Goal: Information Seeking & Learning: Learn about a topic

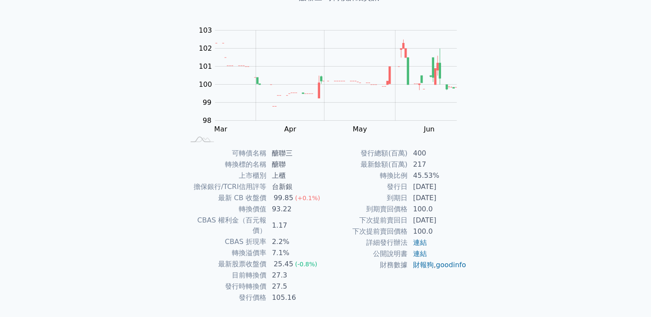
scroll to position [81, 0]
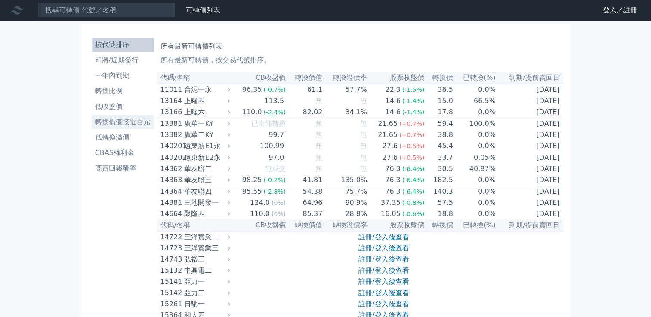
click at [117, 124] on li "轉換價值接近百元" at bounding box center [123, 122] width 62 height 10
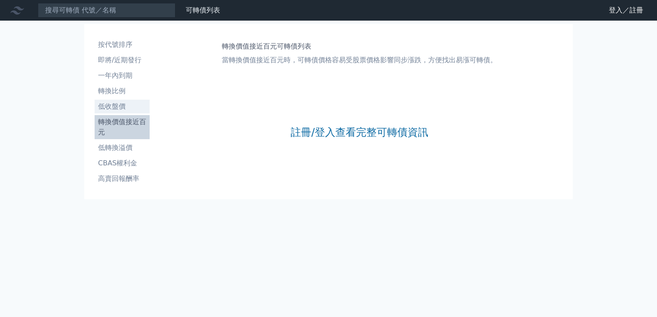
click at [117, 107] on li "低收盤價" at bounding box center [122, 106] width 55 height 10
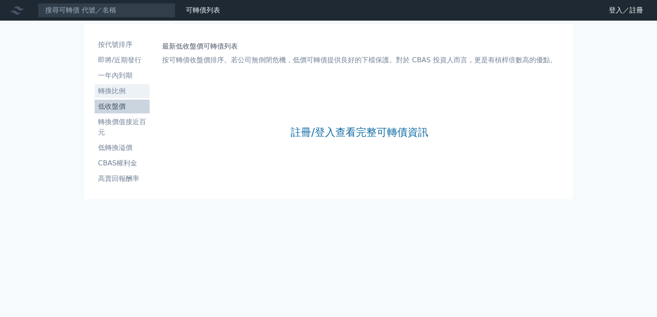
click at [114, 91] on li "轉換比例" at bounding box center [122, 91] width 55 height 10
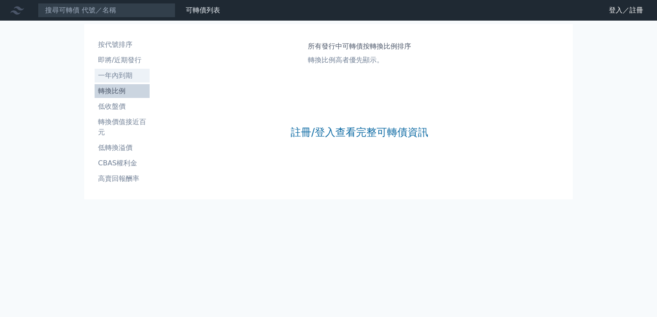
click at [117, 71] on li "一年內到期" at bounding box center [122, 76] width 55 height 10
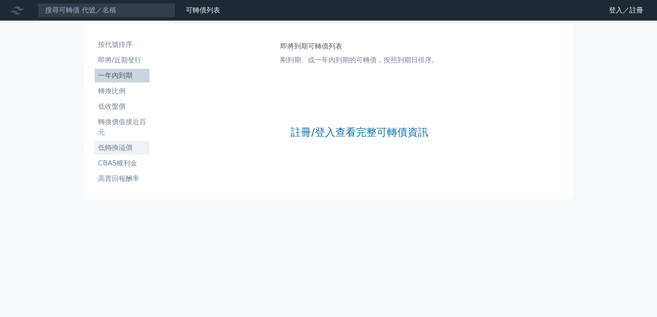
click at [115, 144] on li "低轉換溢價" at bounding box center [122, 148] width 55 height 10
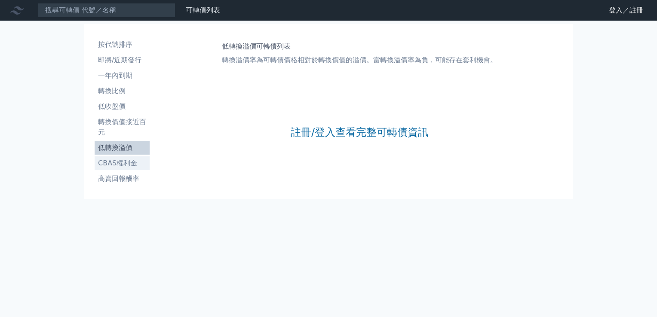
click at [112, 161] on li "CBAS權利金" at bounding box center [122, 163] width 55 height 10
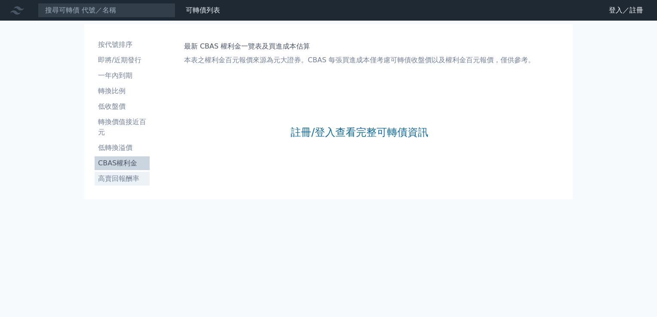
click at [113, 181] on li "高賣回報酬率" at bounding box center [122, 179] width 55 height 10
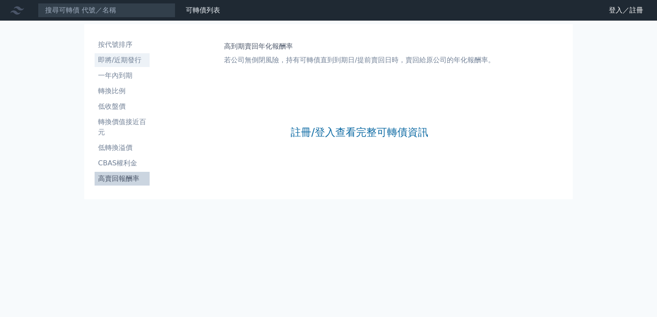
click at [127, 64] on li "即將/近期發行" at bounding box center [122, 60] width 55 height 10
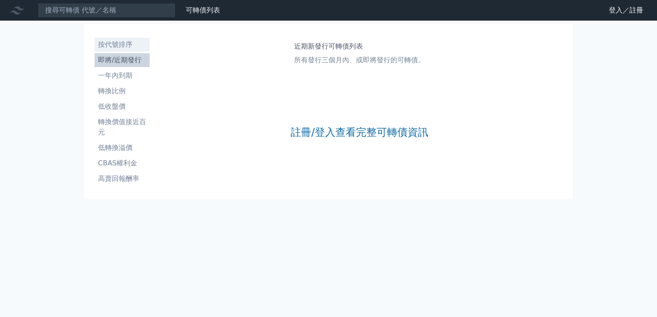
click at [126, 49] on li "按代號排序" at bounding box center [122, 45] width 55 height 10
